Goal: Task Accomplishment & Management: Complete application form

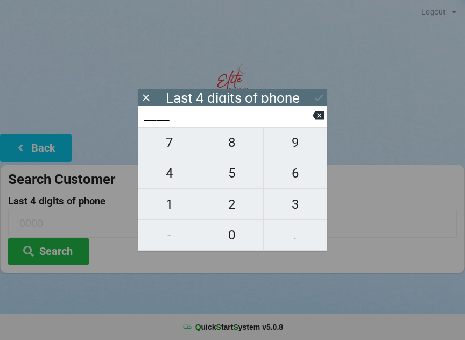
click at [299, 181] on span "6" at bounding box center [295, 173] width 63 height 23
type input "6___"
click at [295, 210] on span "3" at bounding box center [295, 204] width 63 height 23
type input "63__"
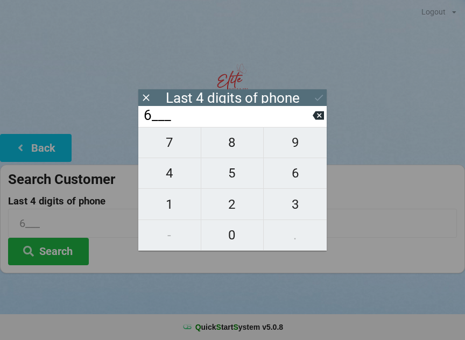
type input "63__"
click at [293, 181] on span "6" at bounding box center [295, 173] width 63 height 23
type input "636_"
click at [235, 143] on span "8" at bounding box center [232, 142] width 62 height 23
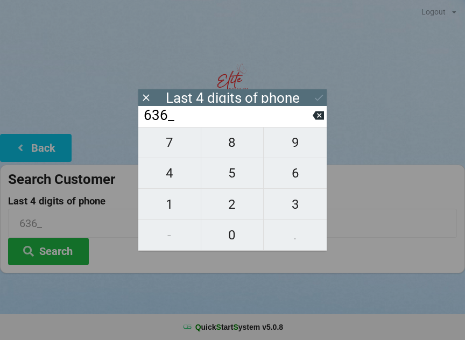
type input "6368"
click at [314, 96] on icon at bounding box center [318, 97] width 11 height 11
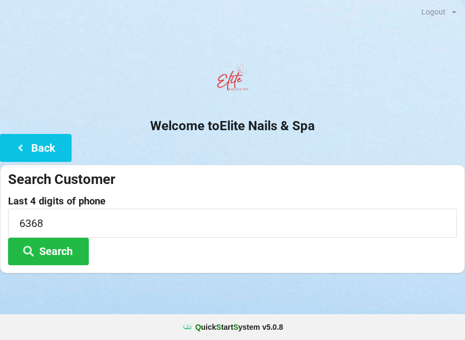
click at [45, 256] on button "Search" at bounding box center [48, 251] width 81 height 27
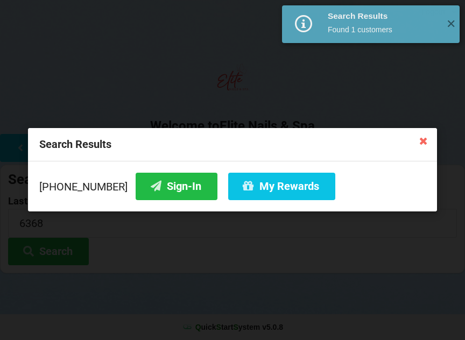
click at [146, 189] on button "Sign-In" at bounding box center [177, 186] width 82 height 27
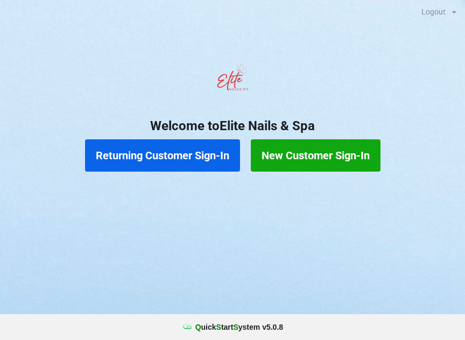
click at [301, 159] on button "New Customer Sign-In" at bounding box center [316, 155] width 130 height 32
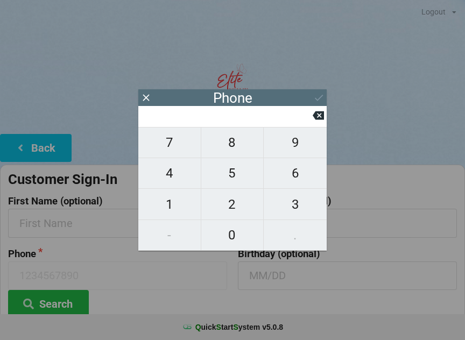
click at [179, 179] on span "4" at bounding box center [169, 173] width 62 height 23
type input "4"
click at [237, 239] on span "0" at bounding box center [232, 235] width 62 height 23
type input "40"
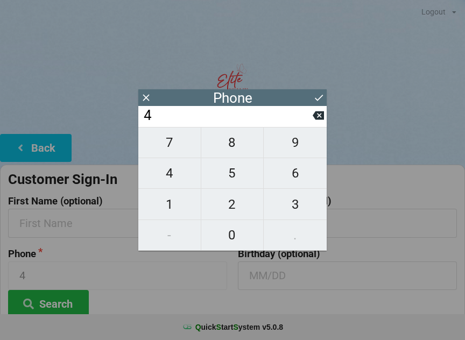
type input "40"
click at [179, 154] on span "7" at bounding box center [169, 142] width 62 height 23
type input "407"
click at [179, 152] on span "7" at bounding box center [169, 142] width 62 height 23
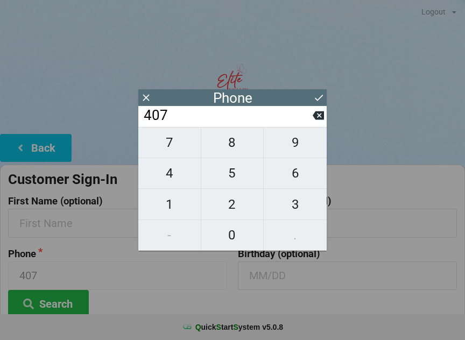
type input "4077"
click at [237, 207] on span "2" at bounding box center [232, 204] width 62 height 23
type input "40772"
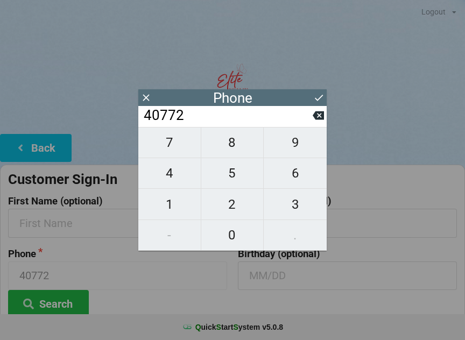
click at [278, 205] on span "3" at bounding box center [295, 204] width 63 height 23
type input "407723"
click at [295, 151] on span "9" at bounding box center [295, 142] width 63 height 23
type input "4077239"
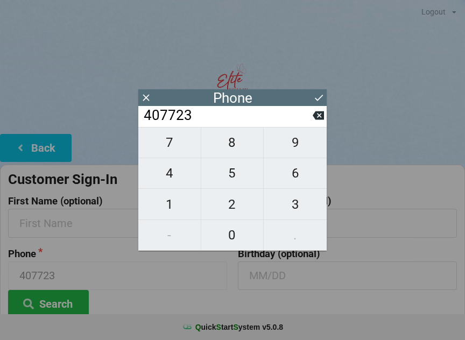
type input "4077239"
click at [235, 240] on span "0" at bounding box center [232, 235] width 62 height 23
type input "40772390"
click at [298, 211] on span "3" at bounding box center [295, 204] width 63 height 23
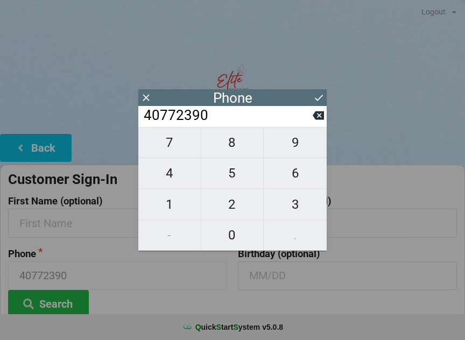
type input "407723903"
click at [236, 150] on span "8" at bounding box center [232, 142] width 62 height 23
type input "4077239038"
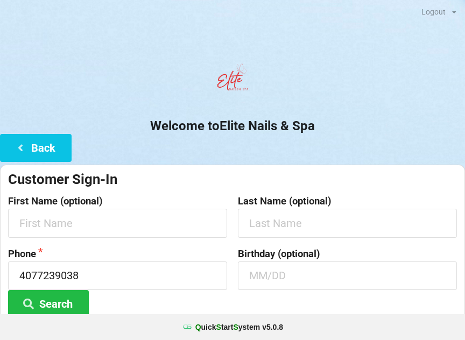
click at [201, 304] on div "Phone [PHONE_NUMBER] Search" at bounding box center [118, 283] width 230 height 69
click at [110, 229] on input "text" at bounding box center [117, 223] width 219 height 29
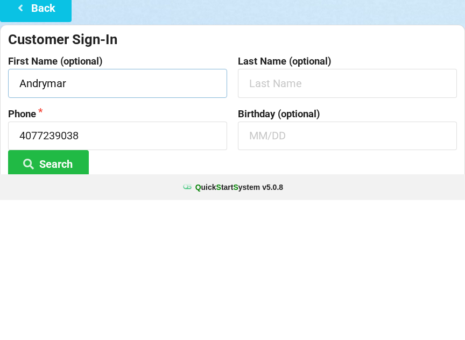
type input "Andrymar"
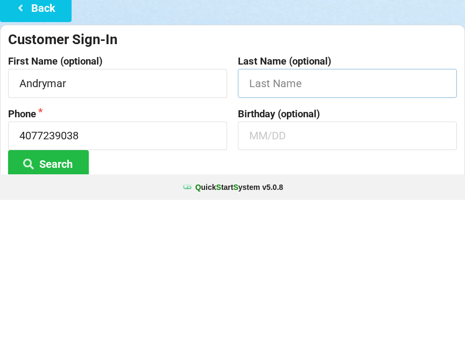
click at [301, 209] on input "text" at bounding box center [347, 223] width 219 height 29
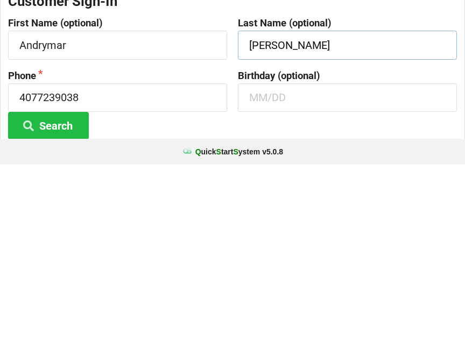
scroll to position [6, 0]
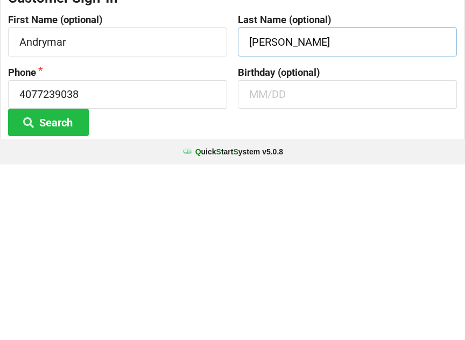
type input "[PERSON_NAME]"
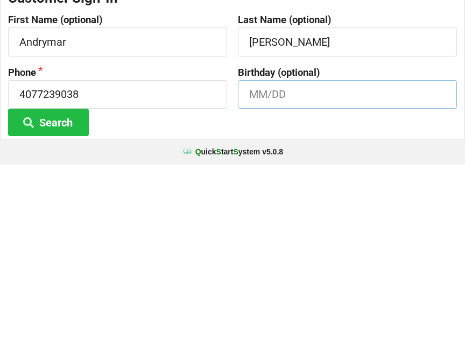
click at [263, 256] on input "text" at bounding box center [347, 270] width 219 height 29
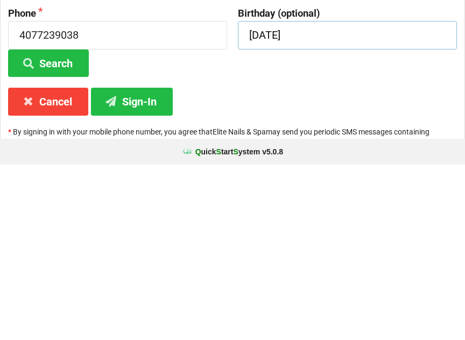
scroll to position [80, 0]
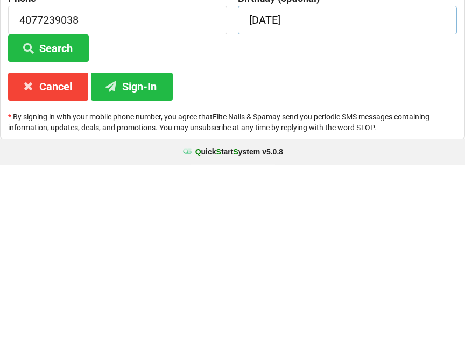
type input "[DATE]"
click at [136, 248] on button "Sign-In" at bounding box center [132, 261] width 82 height 27
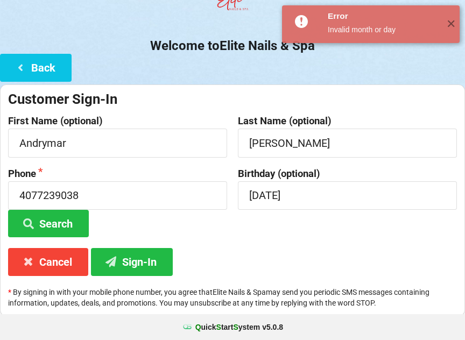
click at [140, 259] on button "Sign-In" at bounding box center [132, 261] width 82 height 27
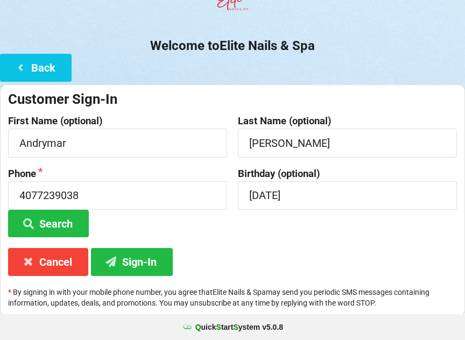
click at [60, 225] on button "Search" at bounding box center [48, 223] width 81 height 27
click at [141, 261] on button "Sign-In" at bounding box center [132, 261] width 82 height 27
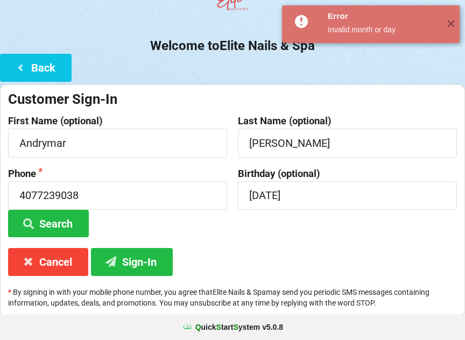
click at [447, 30] on span "✕" at bounding box center [451, 24] width 18 height 11
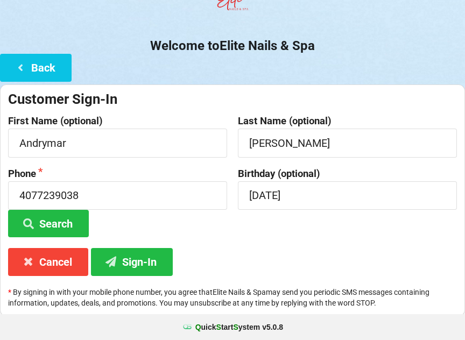
click at [46, 72] on button "Back" at bounding box center [36, 67] width 72 height 27
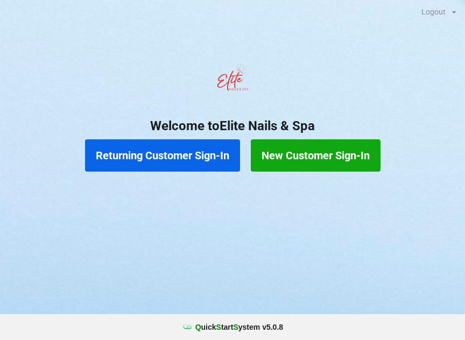
click at [182, 159] on button "Returning Customer Sign-In" at bounding box center [162, 155] width 155 height 32
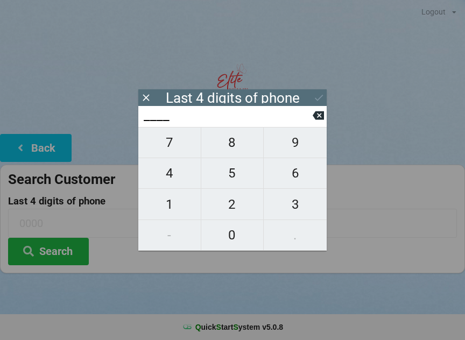
click at [182, 173] on span "4" at bounding box center [169, 173] width 62 height 23
type input "4___"
click at [239, 240] on span "0" at bounding box center [232, 235] width 62 height 23
type input "40__"
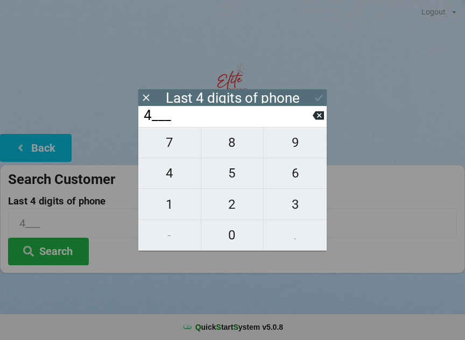
type input "40__"
click at [182, 151] on span "7" at bounding box center [169, 142] width 62 height 23
type input "407_"
click at [179, 150] on span "7" at bounding box center [169, 142] width 62 height 23
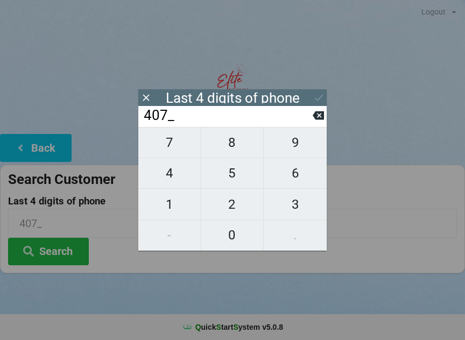
type input "4077"
click at [237, 207] on div "7 8 9 4 5 6 1 2 3 - 0 ." at bounding box center [232, 189] width 188 height 124
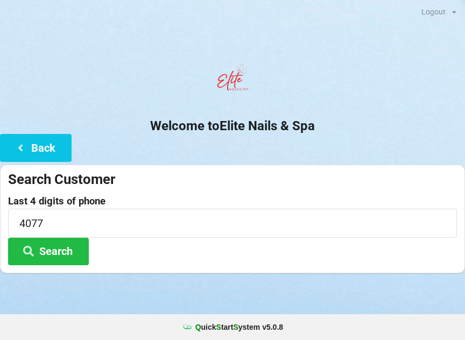
click at [391, 144] on div "Welcome to Elite Nails & Spa Back Search Customer Last 4 digits of phone 4077 S…" at bounding box center [232, 166] width 465 height 215
click at [74, 222] on input "4077" at bounding box center [232, 223] width 449 height 29
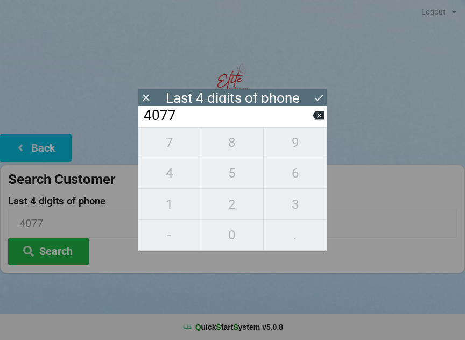
click at [316, 119] on icon at bounding box center [318, 115] width 11 height 9
click at [314, 123] on button at bounding box center [318, 115] width 11 height 15
click at [318, 121] on icon at bounding box center [318, 115] width 11 height 11
click at [313, 123] on button at bounding box center [318, 115] width 11 height 15
type input "____"
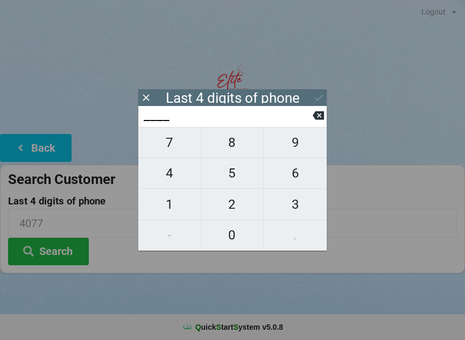
click at [294, 150] on span "9" at bounding box center [295, 142] width 63 height 23
type input "9___"
click at [295, 208] on span "3" at bounding box center [295, 204] width 63 height 23
type input "93__"
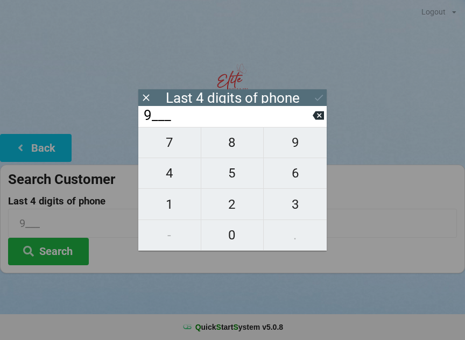
type input "93__"
click at [236, 146] on span "8" at bounding box center [232, 142] width 62 height 23
type input "938_"
click at [318, 120] on icon at bounding box center [318, 115] width 11 height 9
click at [317, 120] on icon at bounding box center [318, 115] width 11 height 9
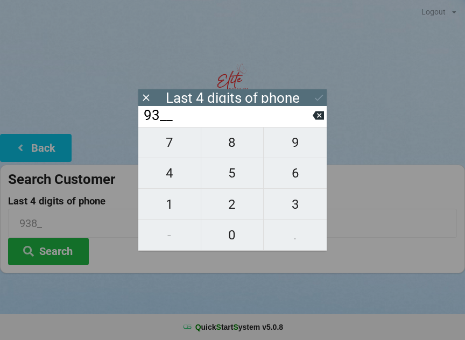
type input "9___"
click at [229, 242] on span "0" at bounding box center [232, 235] width 62 height 23
type input "90__"
click at [295, 208] on span "3" at bounding box center [295, 204] width 63 height 23
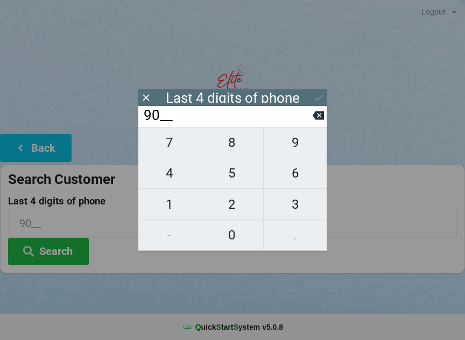
type input "903_"
click at [236, 151] on span "8" at bounding box center [232, 142] width 62 height 23
type input "9038"
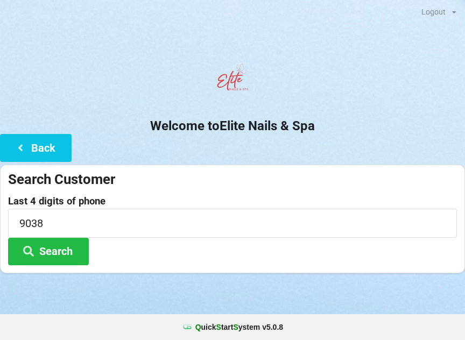
click at [60, 254] on button "Search" at bounding box center [48, 251] width 81 height 27
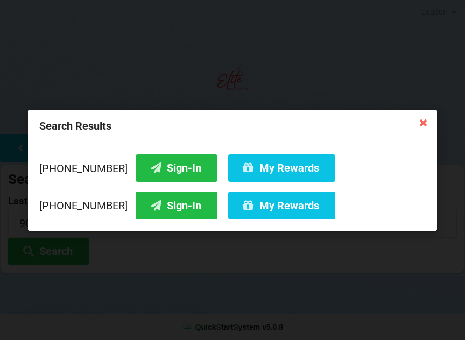
click at [170, 167] on button "Sign-In" at bounding box center [177, 167] width 82 height 27
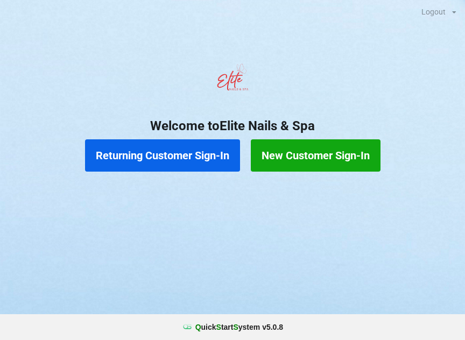
click at [321, 147] on button "New Customer Sign-In" at bounding box center [316, 155] width 130 height 32
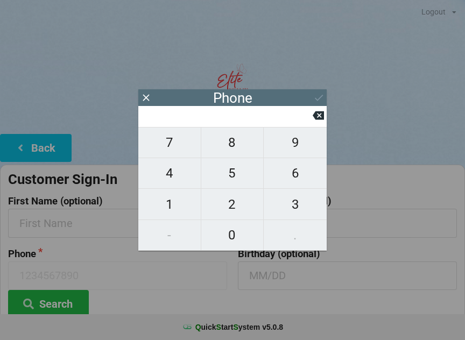
click at [240, 154] on span "8" at bounding box center [232, 142] width 62 height 23
type input "8"
click at [309, 180] on span "6" at bounding box center [295, 173] width 63 height 23
type input "86"
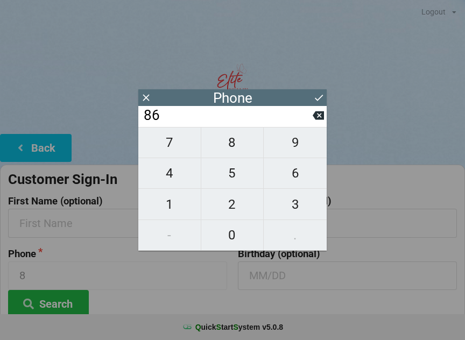
type input "86"
click at [302, 202] on span "3" at bounding box center [295, 204] width 63 height 23
type input "863"
click at [296, 207] on span "3" at bounding box center [295, 204] width 63 height 23
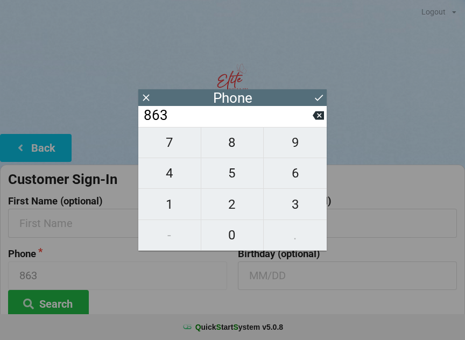
type input "8633"
click at [173, 145] on span "7" at bounding box center [169, 142] width 62 height 23
type input "86337"
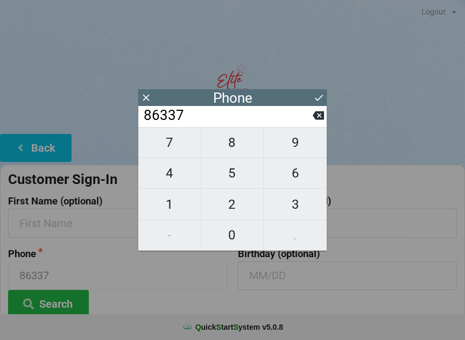
click at [323, 112] on button at bounding box center [318, 115] width 11 height 15
click at [176, 201] on span "1" at bounding box center [169, 204] width 62 height 23
type input "86331"
click at [187, 151] on span "7" at bounding box center [169, 142] width 62 height 23
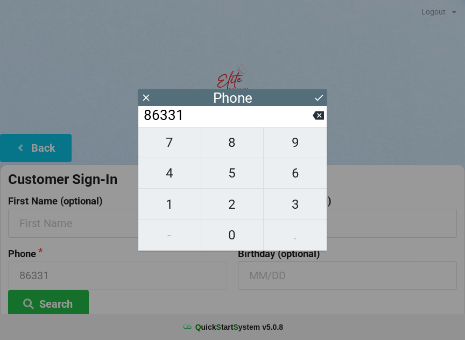
type input "863317"
click at [176, 206] on span "1" at bounding box center [169, 204] width 62 height 23
type input "8633171"
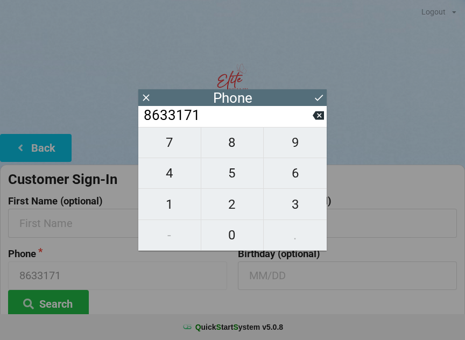
click at [279, 138] on span "9" at bounding box center [295, 142] width 63 height 23
type input "86331719"
click at [228, 148] on span "8" at bounding box center [232, 142] width 62 height 23
type input "863317198"
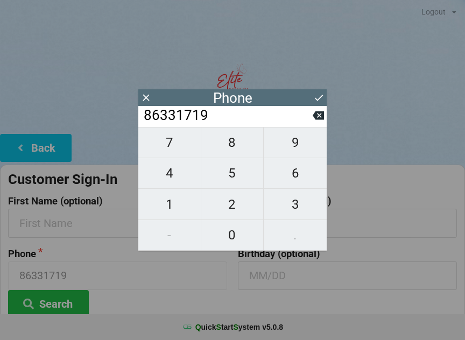
type input "863317198"
click at [290, 200] on span "3" at bounding box center [295, 204] width 63 height 23
type input "8633171983"
click at [320, 97] on icon at bounding box center [318, 97] width 11 height 11
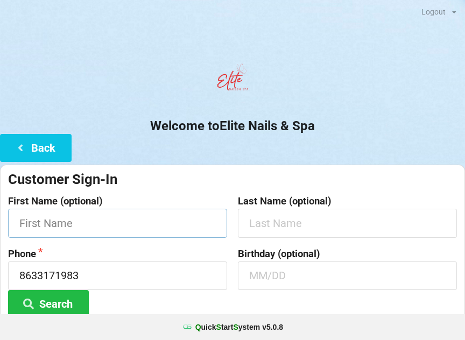
click at [169, 219] on input "text" at bounding box center [117, 223] width 219 height 29
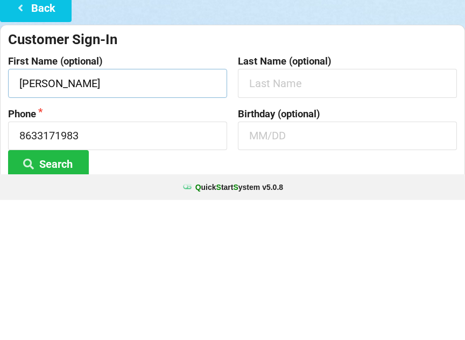
type input "[PERSON_NAME]"
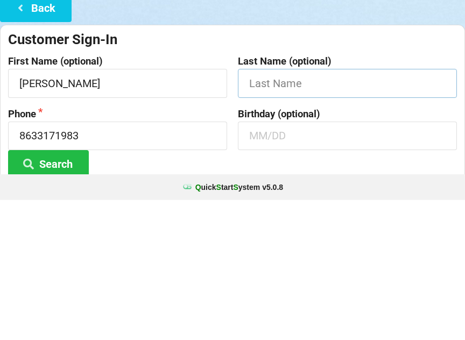
click at [369, 209] on input "text" at bounding box center [347, 223] width 219 height 29
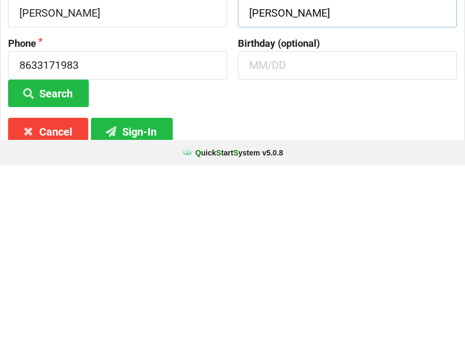
type input "[PERSON_NAME]"
click at [147, 292] on button "Sign-In" at bounding box center [132, 305] width 82 height 27
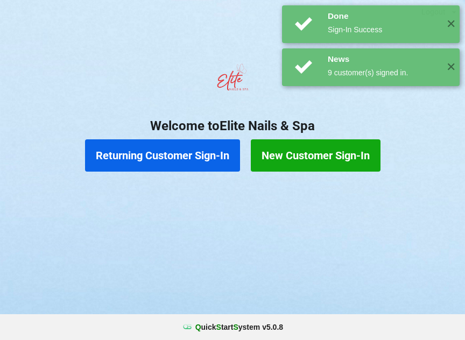
click at [358, 165] on button "New Customer Sign-In" at bounding box center [316, 155] width 130 height 32
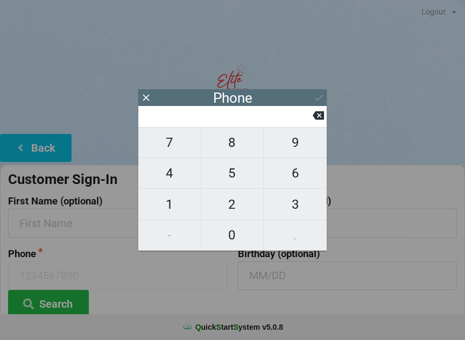
click at [244, 145] on span "8" at bounding box center [232, 142] width 62 height 23
type input "8"
click at [300, 182] on span "6" at bounding box center [295, 173] width 63 height 23
type input "86"
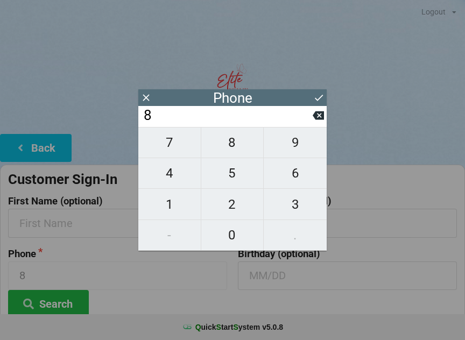
type input "86"
click at [298, 210] on span "3" at bounding box center [295, 204] width 63 height 23
type input "863"
click at [294, 205] on span "3" at bounding box center [295, 204] width 63 height 23
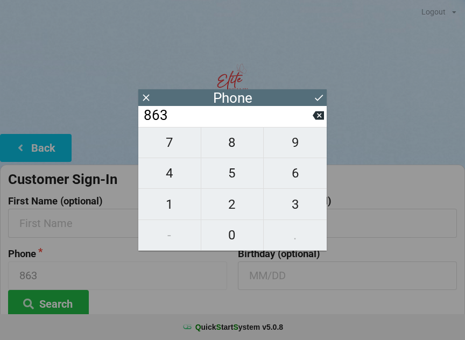
type input "8633"
click at [189, 197] on span "1" at bounding box center [169, 204] width 62 height 23
type input "86331"
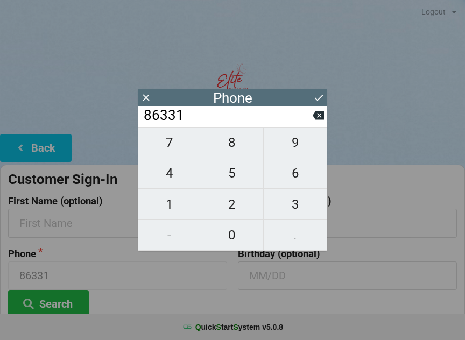
click at [194, 147] on span "7" at bounding box center [169, 142] width 62 height 23
type input "863317"
click at [235, 207] on span "2" at bounding box center [232, 204] width 62 height 23
type input "8633172"
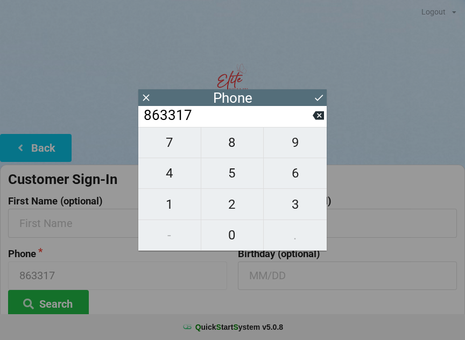
type input "8633172"
click at [298, 209] on span "3" at bounding box center [295, 204] width 63 height 23
type input "86331723"
click at [321, 120] on icon at bounding box center [318, 115] width 11 height 9
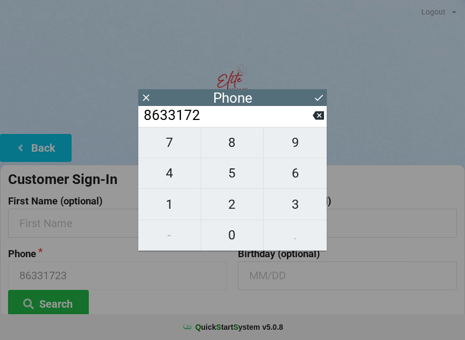
click at [182, 206] on span "1" at bounding box center [169, 204] width 62 height 23
type input "86331721"
click at [292, 210] on span "3" at bounding box center [295, 204] width 63 height 23
type input "863317213"
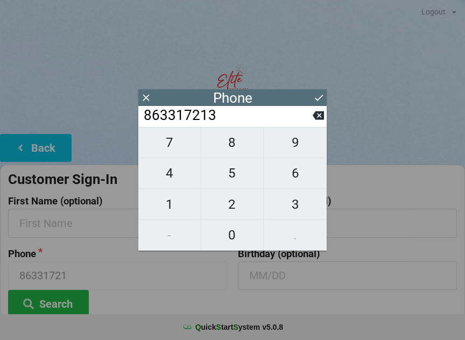
type input "863317213"
click at [238, 152] on span "8" at bounding box center [232, 142] width 62 height 23
type input "8633172138"
click at [322, 98] on icon at bounding box center [318, 97] width 11 height 11
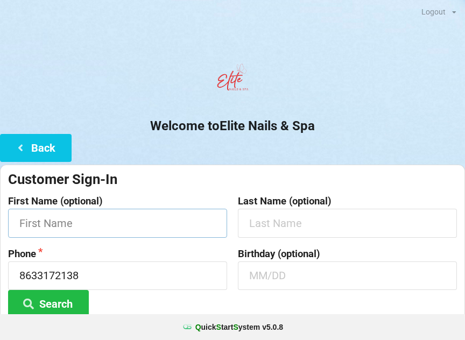
click at [160, 218] on input "text" at bounding box center [117, 223] width 219 height 29
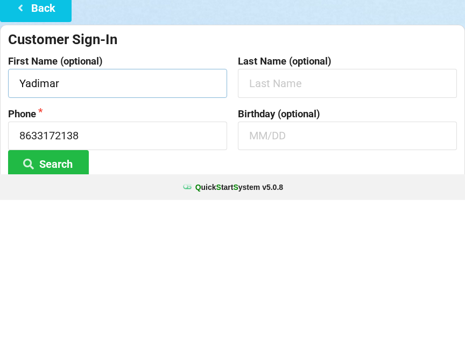
type input "Yadimar"
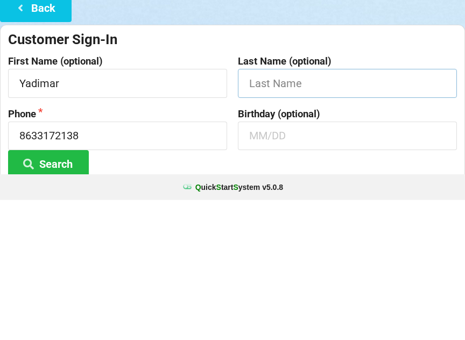
click at [353, 209] on input "text" at bounding box center [347, 223] width 219 height 29
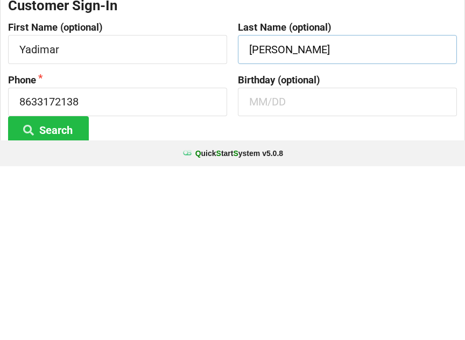
scroll to position [10, 0]
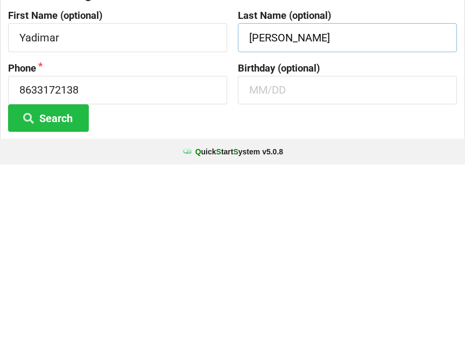
type input "[PERSON_NAME]"
click at [48, 280] on button "Search" at bounding box center [48, 293] width 81 height 27
click at [61, 280] on button "Search" at bounding box center [48, 293] width 81 height 27
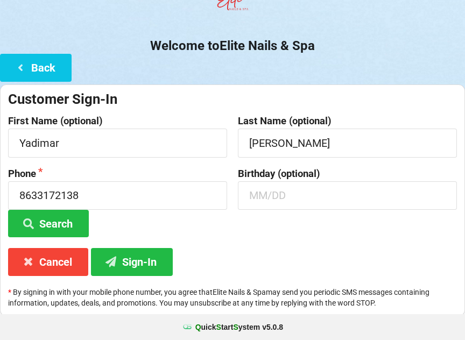
click at [164, 233] on div "Phone [PHONE_NUMBER] Search" at bounding box center [118, 202] width 230 height 69
click at [142, 258] on button "Sign-In" at bounding box center [132, 261] width 82 height 27
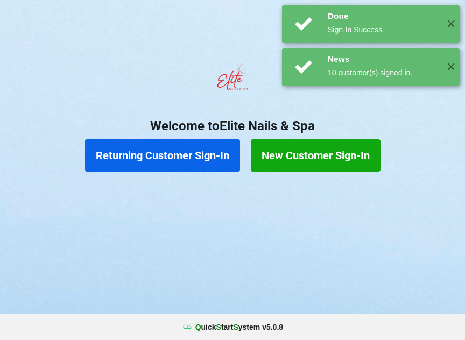
scroll to position [0, 0]
